Goal: Communication & Community: Ask a question

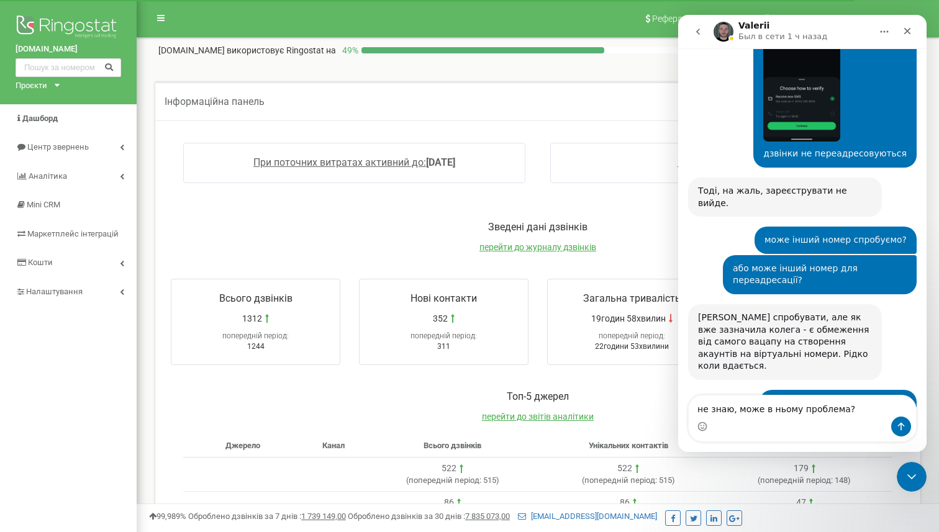
scroll to position [2339, 0]
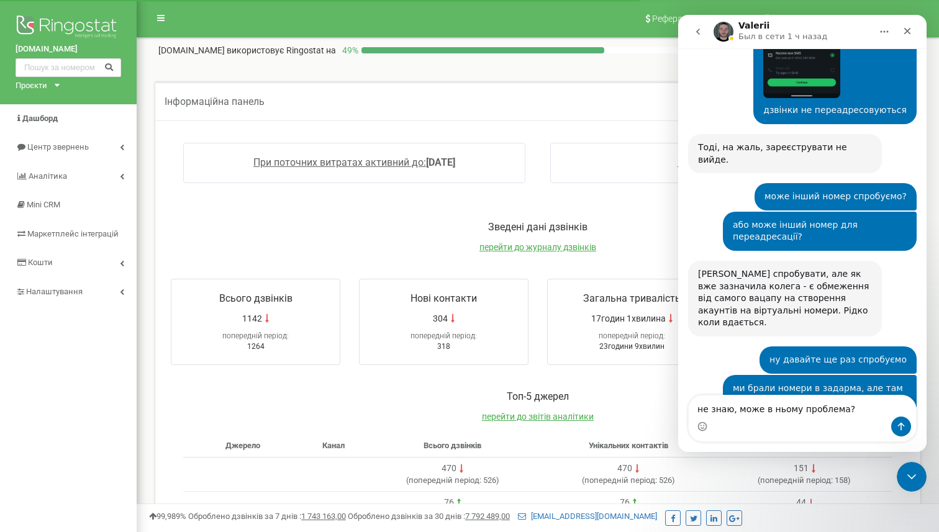
scroll to position [2339, 0]
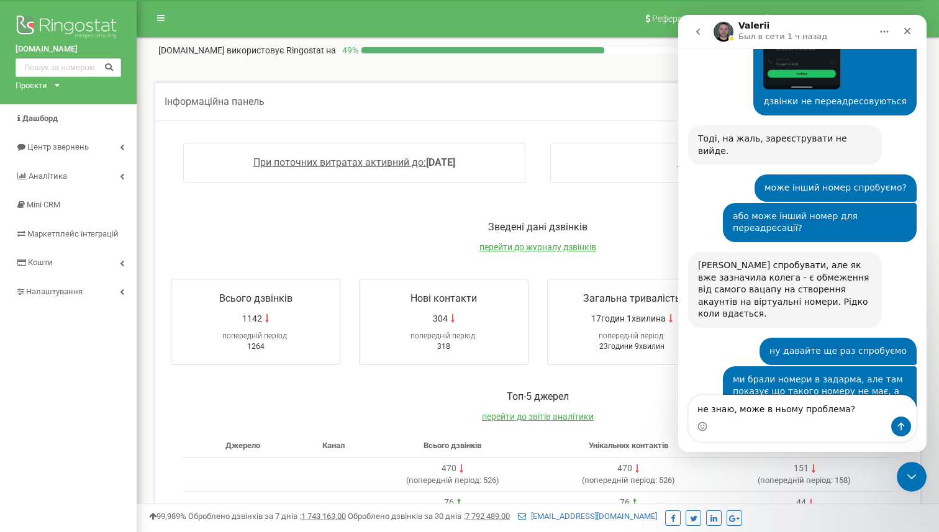
click at [759, 411] on textarea "не знаю, може в ньому проблема?" at bounding box center [802, 406] width 227 height 21
click at [758, 407] on textarea "не знаю, можене в ньому проблема?" at bounding box center [802, 406] width 227 height 21
click at [771, 410] on textarea "не знаю, може не в ньому проблема?" at bounding box center [802, 406] width 227 height 21
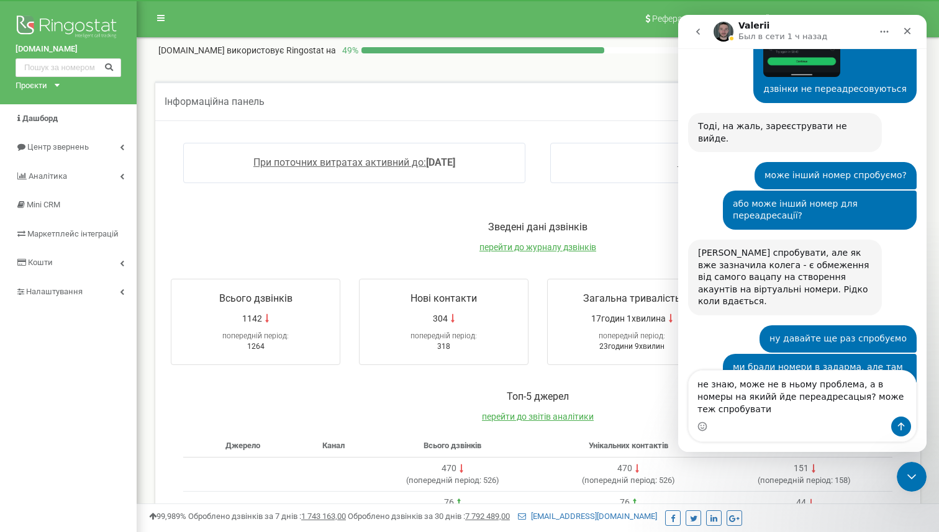
scroll to position [2364, 0]
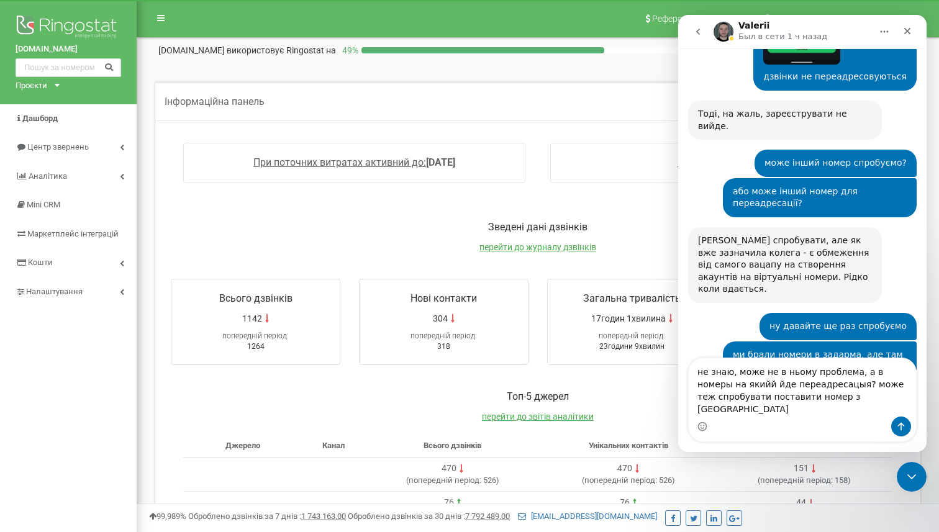
type textarea "не знаю, може не в ньому проблема, а в номеры на якийй йде переадресацыя? може …"
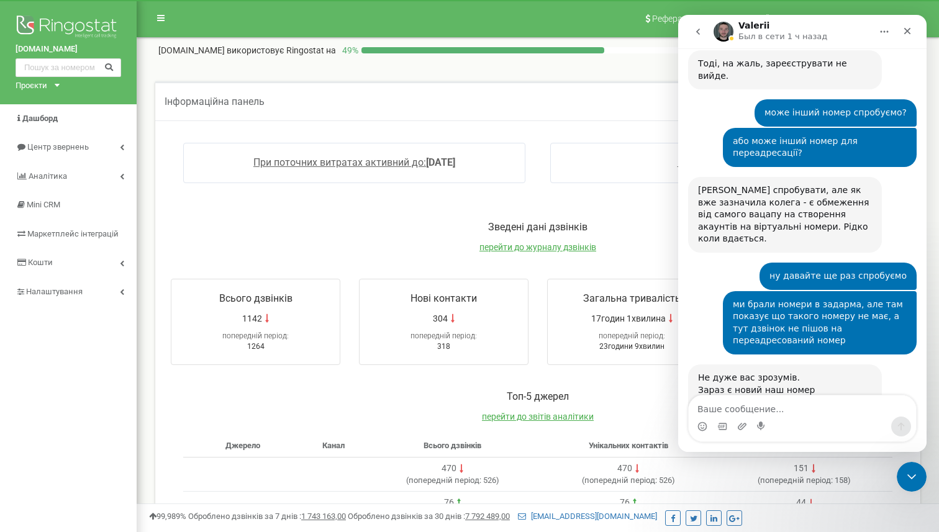
scroll to position [2446, 0]
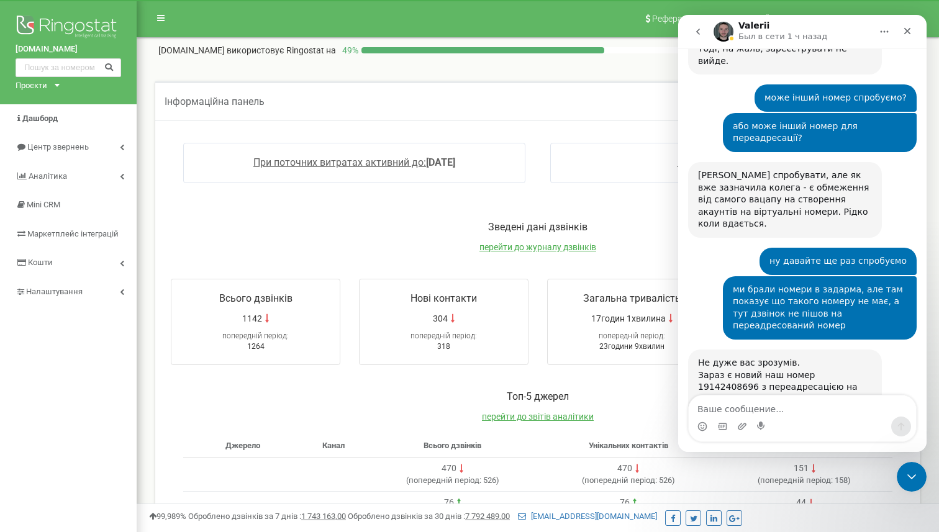
click at [731, 357] on div "Не дуже вас зрозумів. Зараз є новий наш номер 19142408696 з переадресацією на 3…" at bounding box center [785, 387] width 174 height 61
click at [727, 465] on div "не знаю, може не в ньому проблема, а в номеры на якийй йде переадресацыя? може …" at bounding box center [802, 510] width 229 height 91
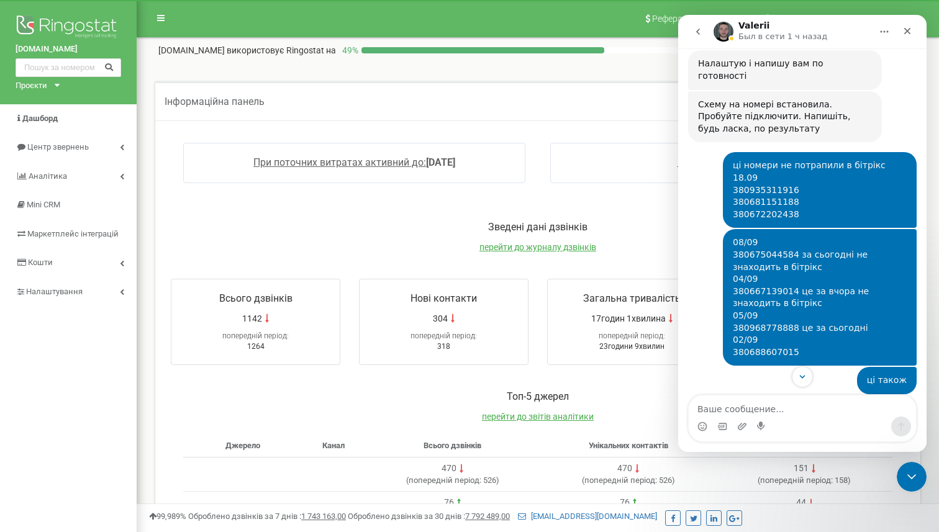
scroll to position [1801, 0]
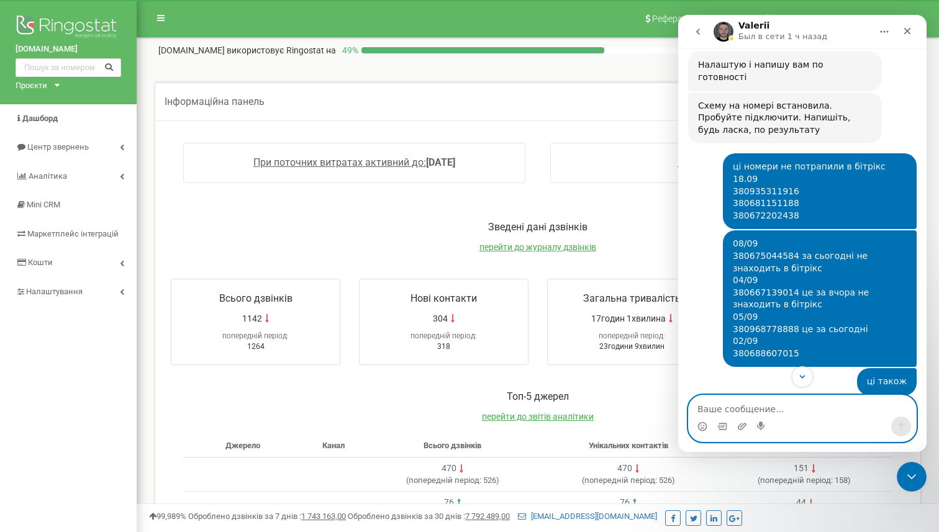
click at [742, 415] on textarea "Ваше сообщение..." at bounding box center [802, 406] width 227 height 21
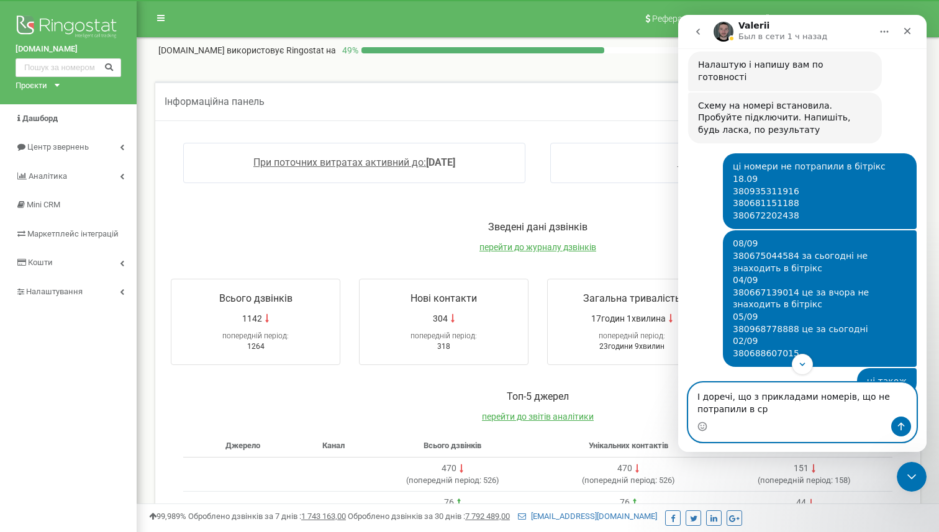
type textarea "І доречі, що з прикладами номерів, що не потрапили в срм"
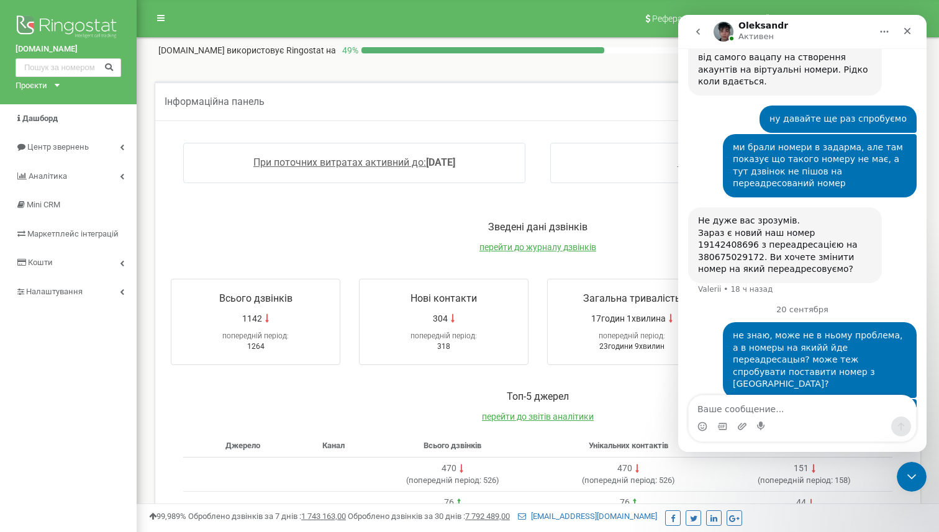
scroll to position [2589, 0]
click at [778, 476] on div "Доброго дня, мене звати Олександр! На жаль, мої колеги вихідні та зараз перевір…" at bounding box center [802, 521] width 229 height 91
click at [696, 27] on icon "go back" at bounding box center [698, 32] width 10 height 10
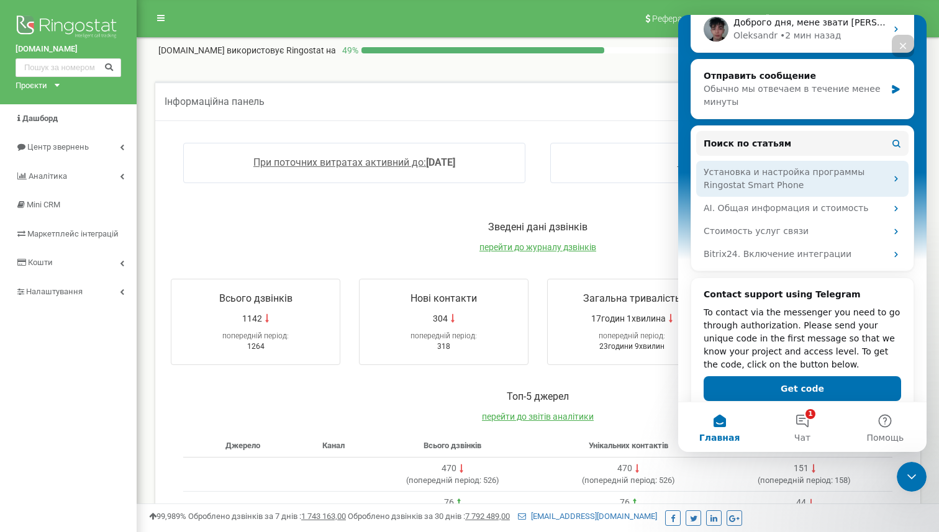
scroll to position [193, 0]
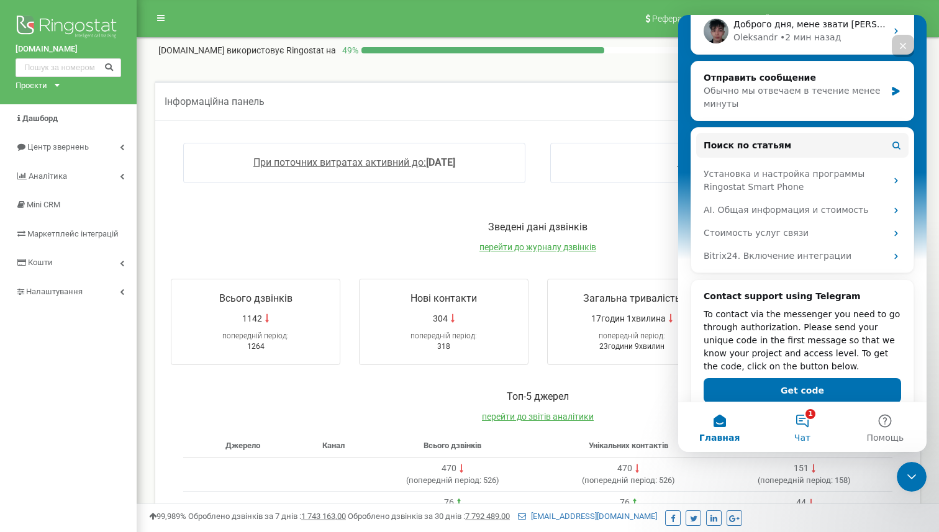
click at [808, 419] on button "1 Чат" at bounding box center [802, 427] width 83 height 50
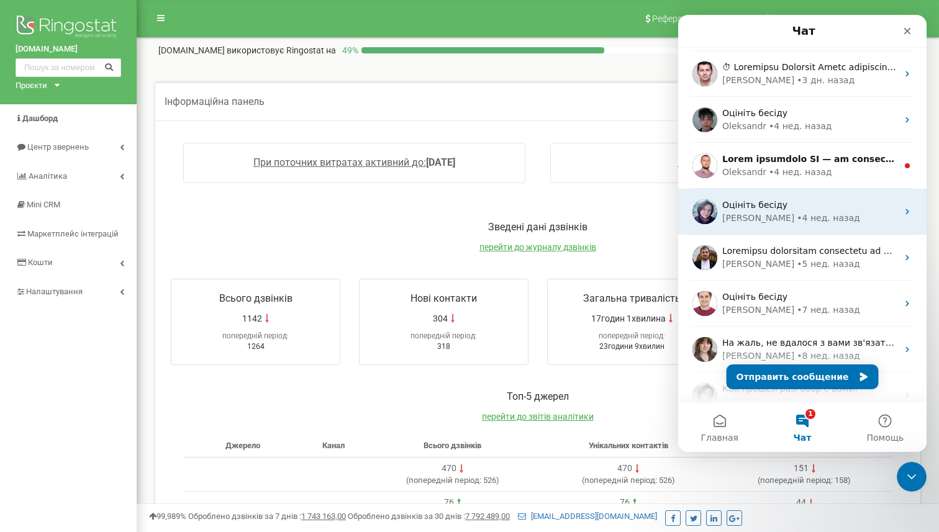
scroll to position [0, 0]
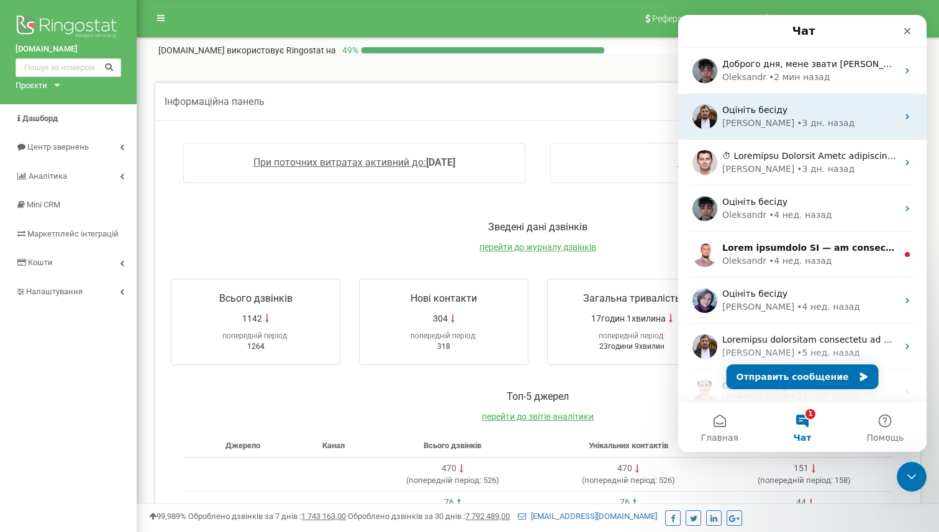
click at [797, 120] on div "• 3 дн. назад" at bounding box center [826, 123] width 58 height 13
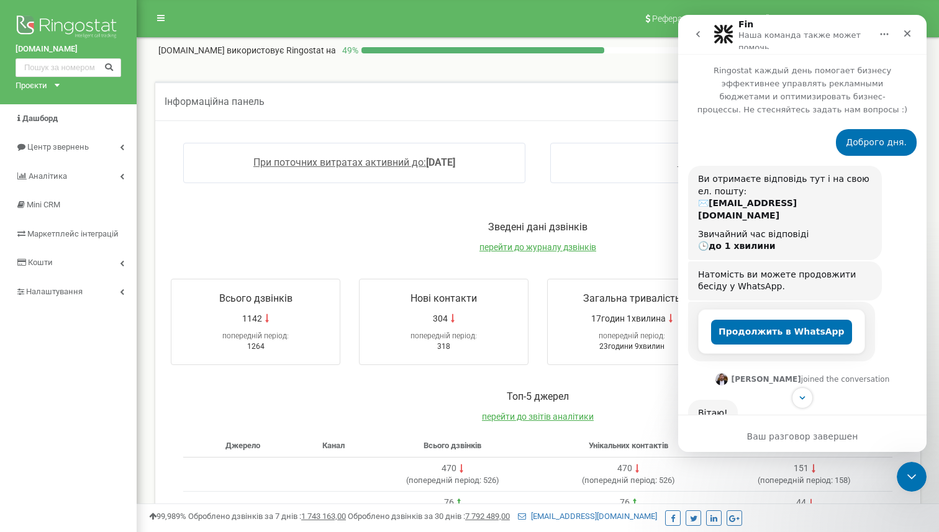
click at [697, 33] on icon "go back" at bounding box center [698, 34] width 4 height 6
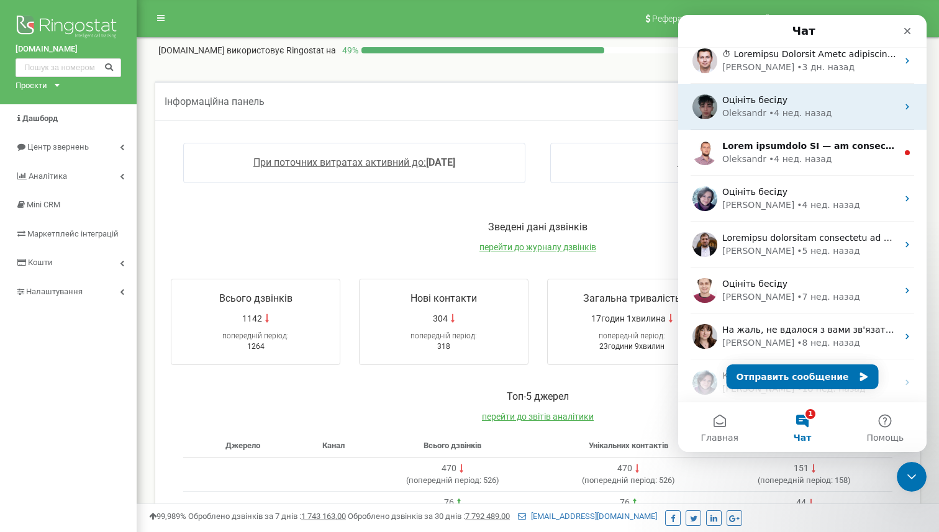
scroll to position [106, 0]
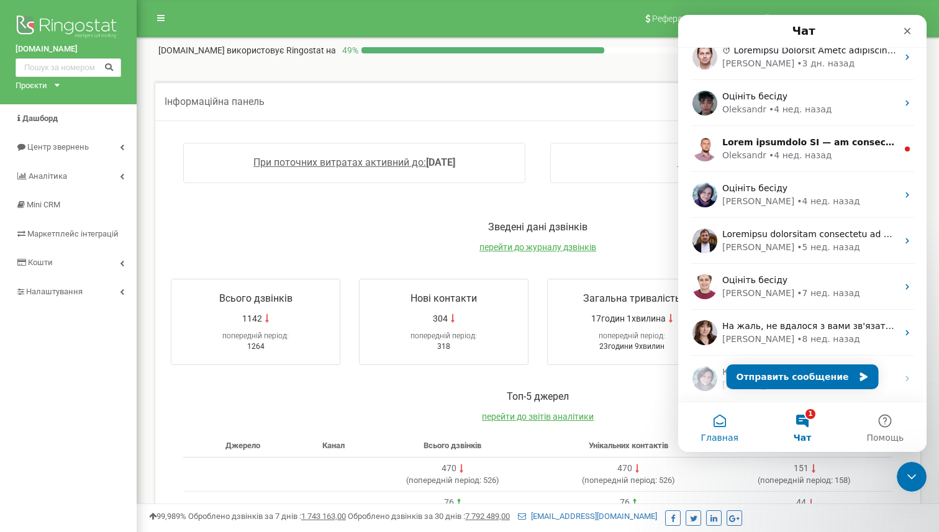
click at [725, 424] on button "Главная" at bounding box center [719, 427] width 83 height 50
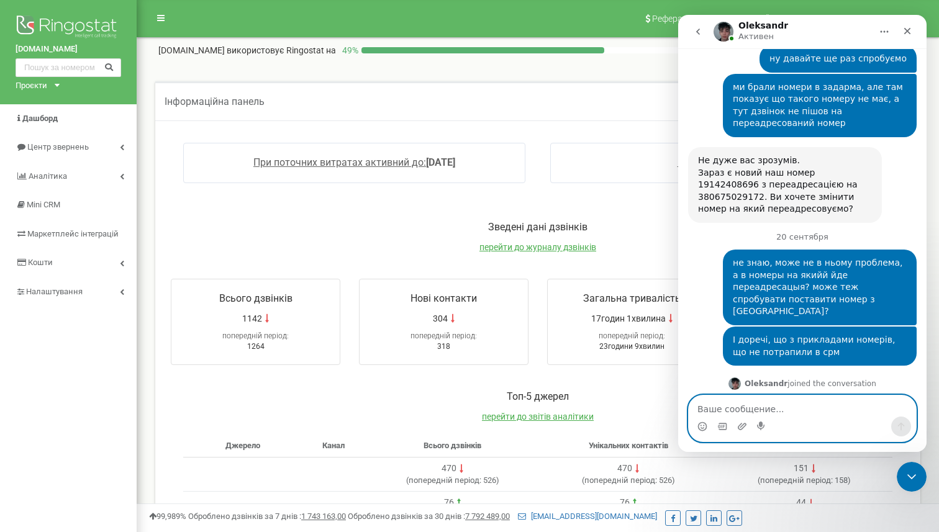
scroll to position [2654, 0]
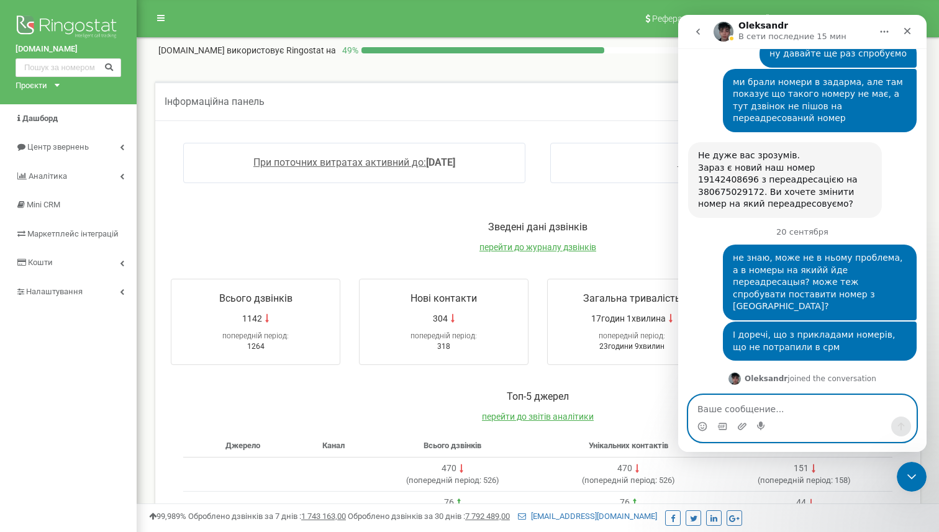
paste textarea "+1 (785) 969‑2025‬"
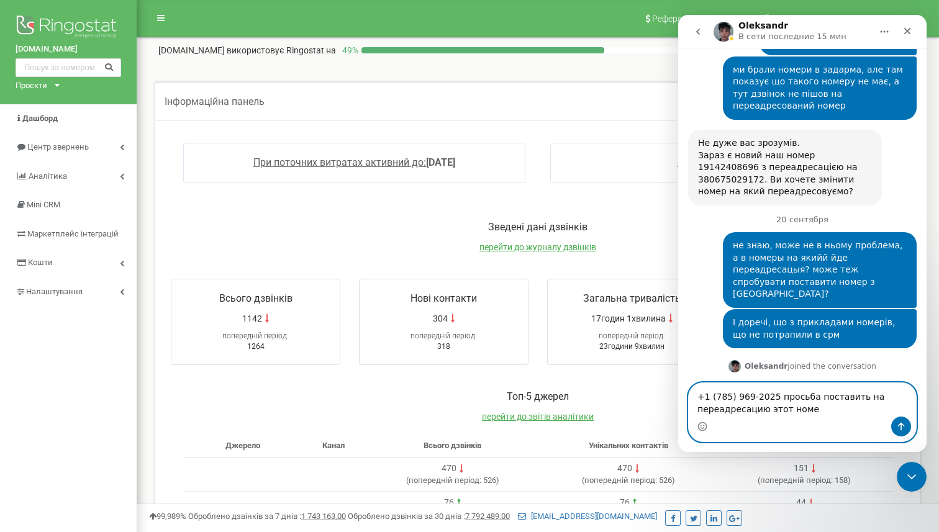
type textarea "+1 (785) 969‑2025‬ просьба поставить на переадресацию этот номер"
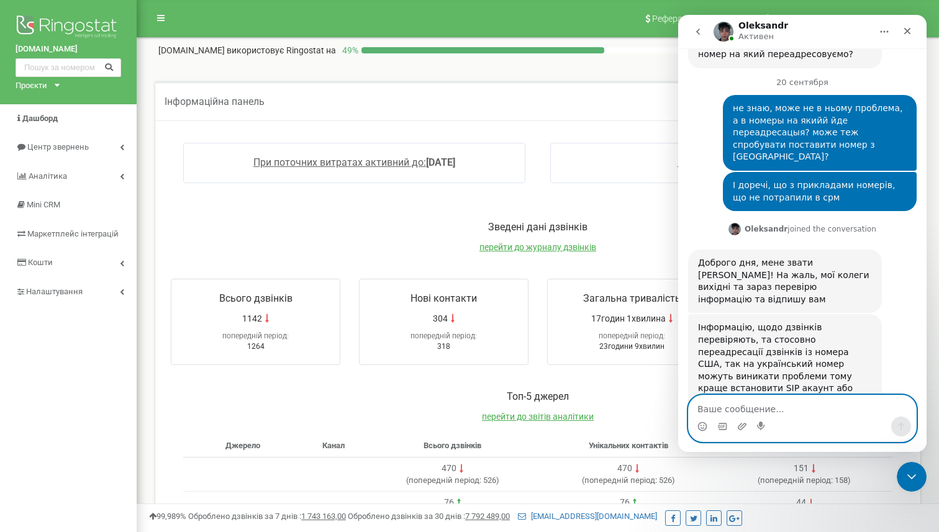
scroll to position [2804, 0]
type textarea "цікаво, бо це номер мого друга з США"
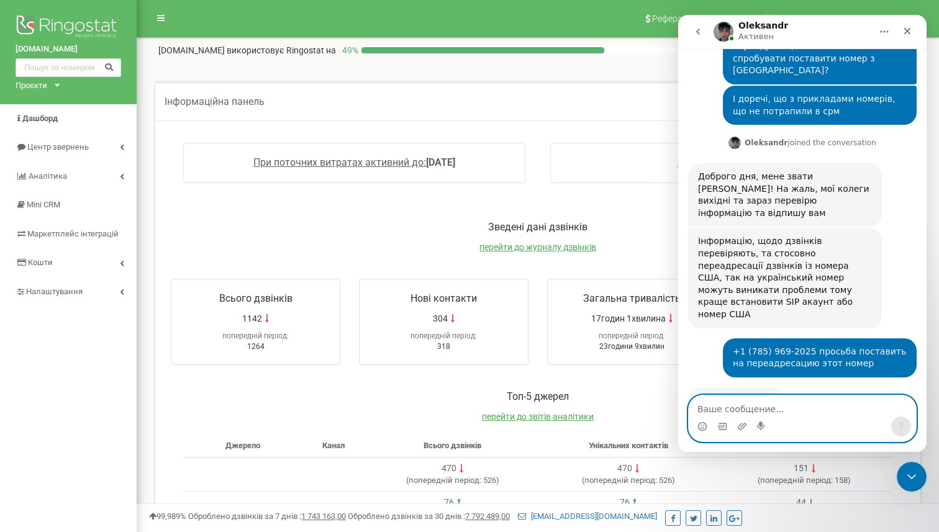
scroll to position [2891, 0]
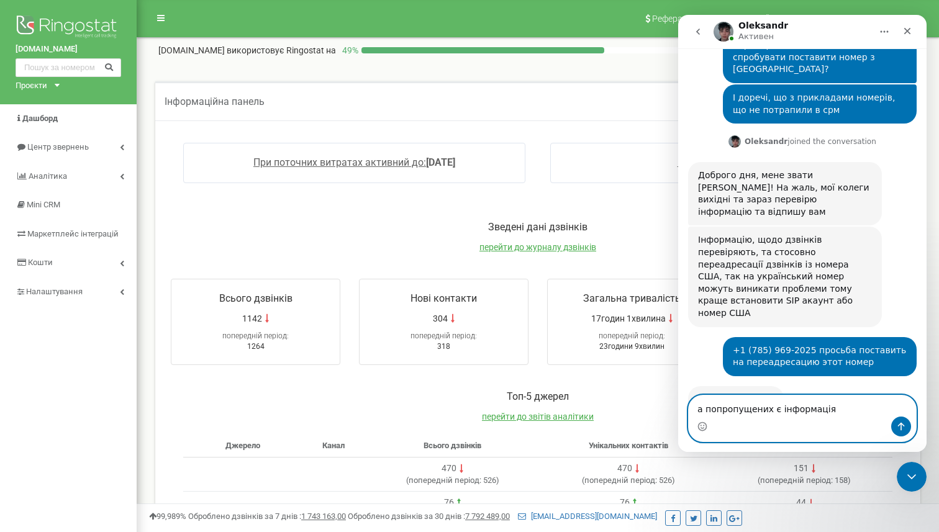
type textarea "а попропущених є інформація?"
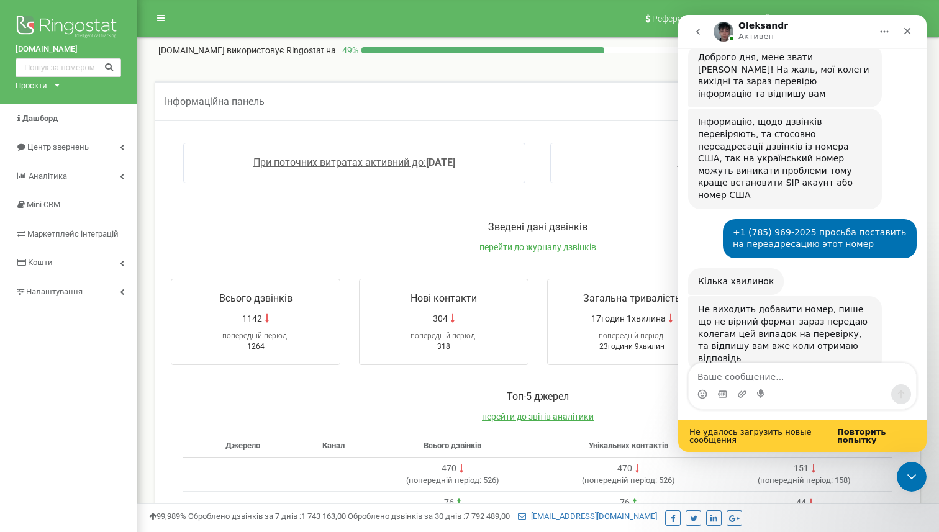
scroll to position [3009, 0]
